Goal: Information Seeking & Learning: Learn about a topic

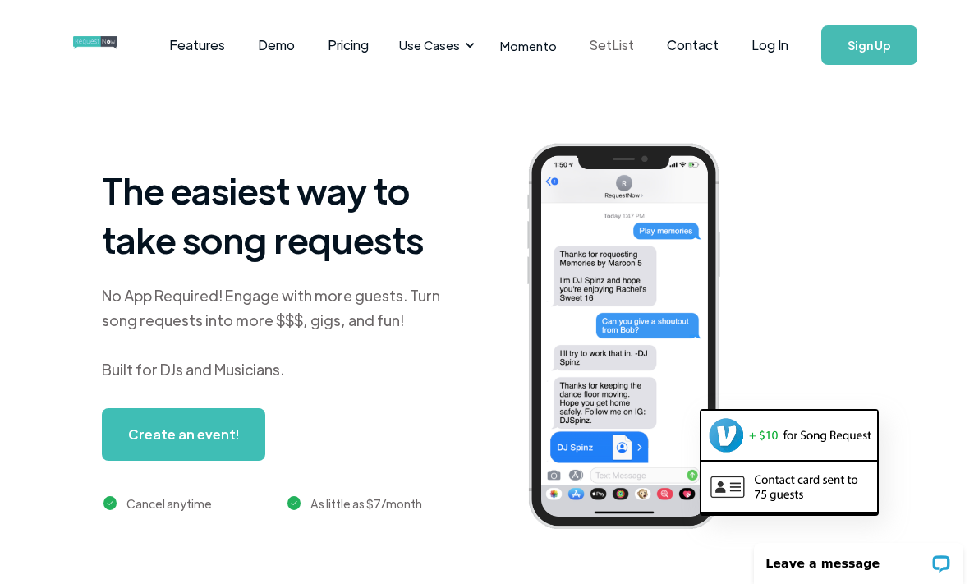
click at [627, 44] on link "SetList" at bounding box center [611, 45] width 77 height 51
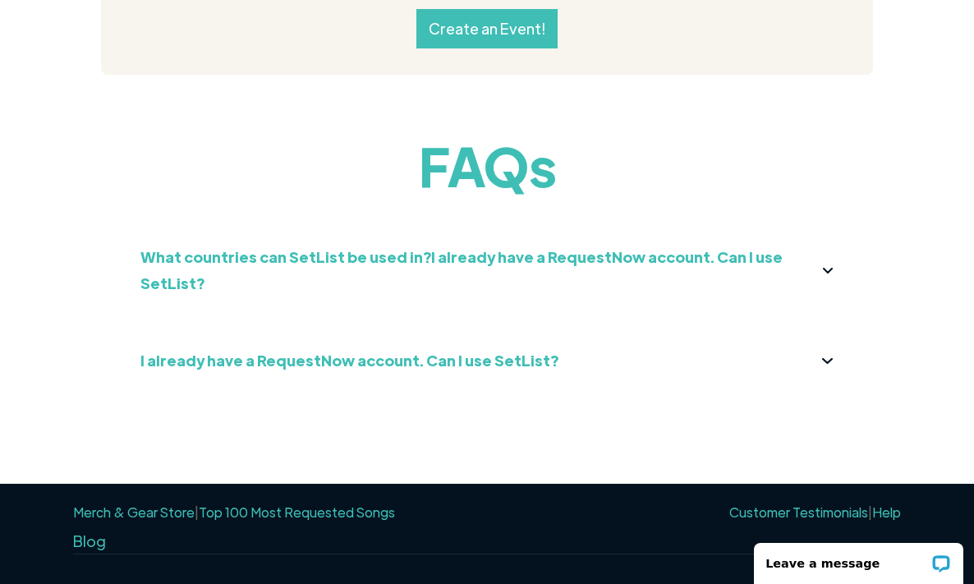
scroll to position [1903, 0]
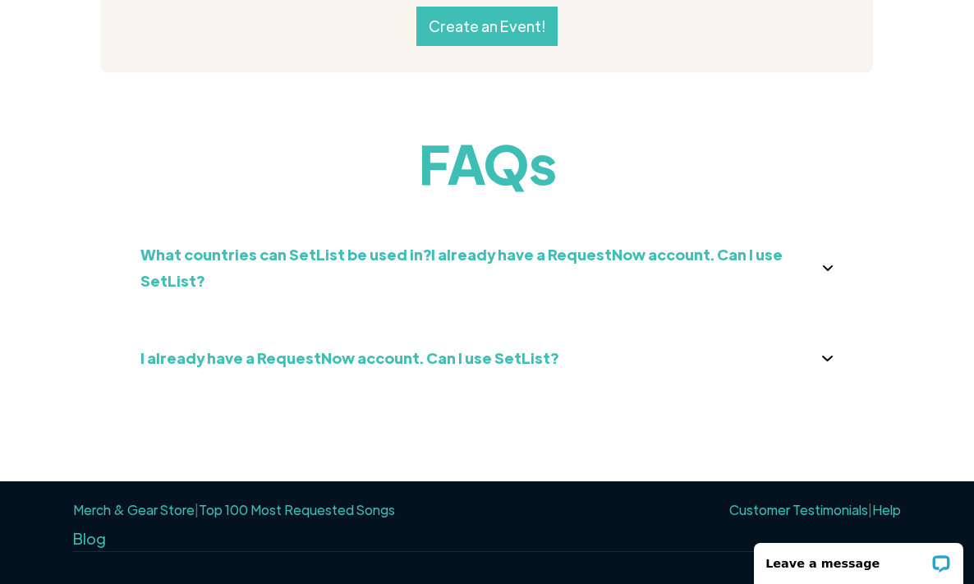
click at [328, 501] on link "Top 100 Most Requested Songs" at bounding box center [297, 509] width 196 height 17
